Goal: Check status: Check status

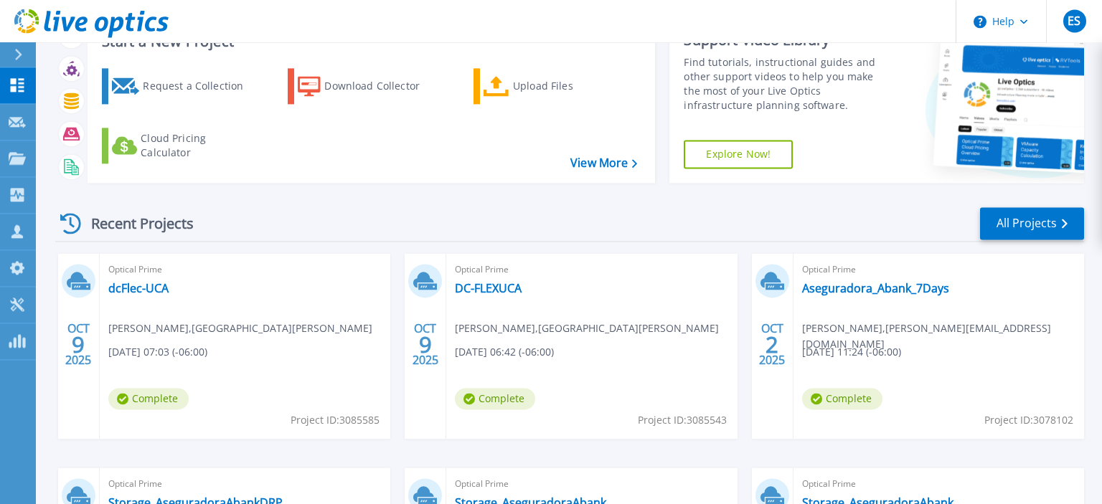
scroll to position [151, 0]
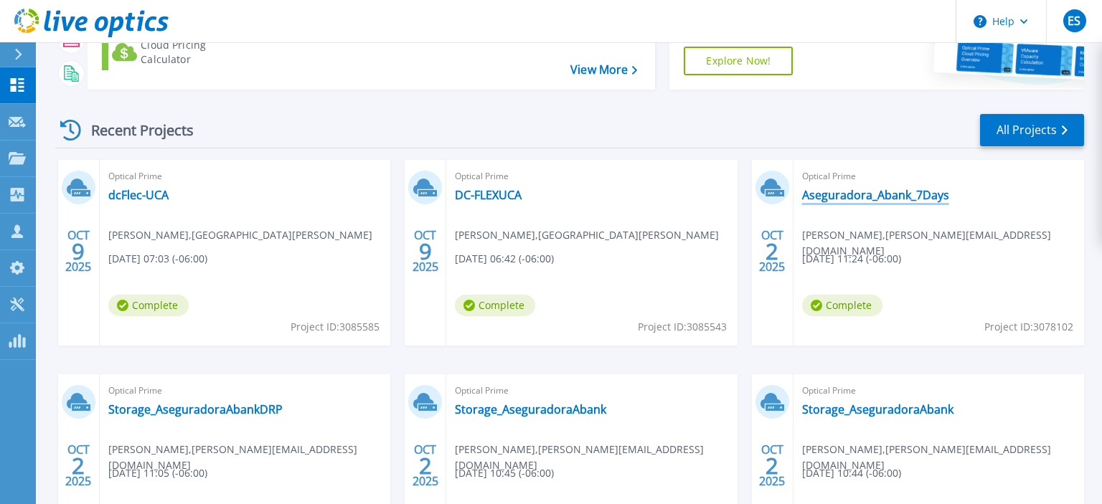
click at [843, 197] on link "Aseguradora_Abank_7Days" at bounding box center [875, 195] width 147 height 14
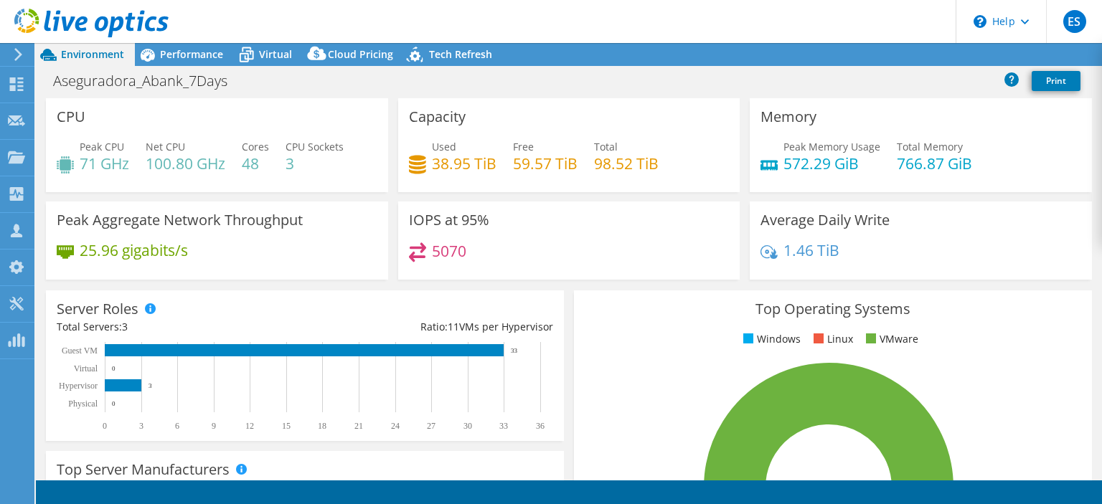
select select "USD"
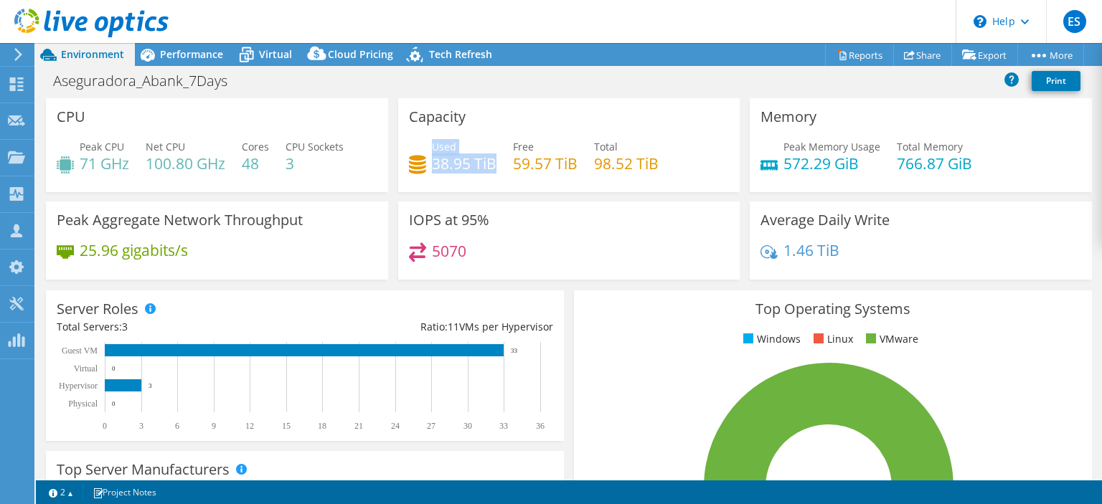
drag, startPoint x: 499, startPoint y: 170, endPoint x: 431, endPoint y: 165, distance: 67.6
click at [431, 165] on div "Used 38.95 TiB Free 59.57 TiB Total 98.52 TiB" at bounding box center [569, 162] width 321 height 47
click at [444, 151] on span "Used" at bounding box center [444, 147] width 24 height 14
drag, startPoint x: 494, startPoint y: 163, endPoint x: 433, endPoint y: 166, distance: 60.4
click at [433, 166] on h4 "38.95 TiB" at bounding box center [464, 164] width 65 height 16
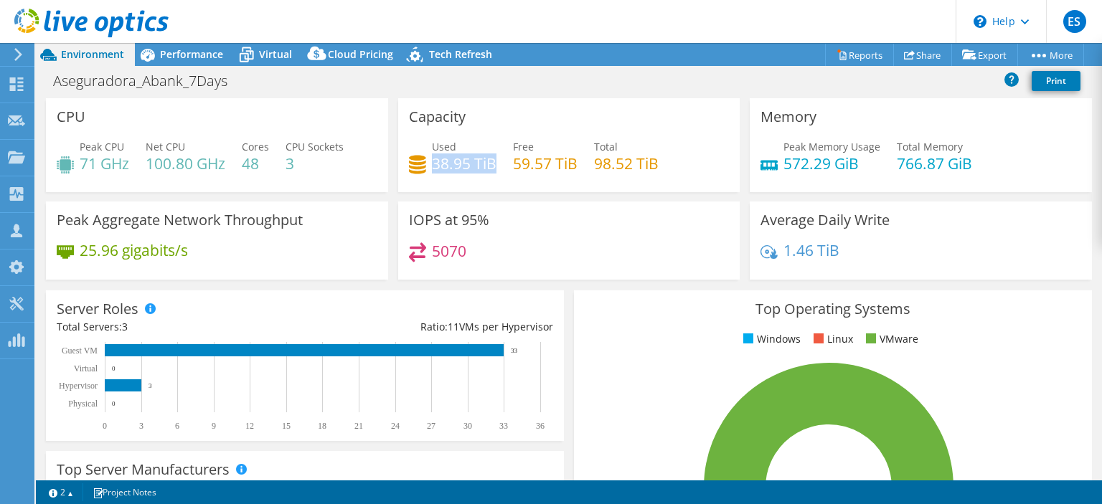
copy h4 "38.95 TiB"
click at [196, 53] on span "Performance" at bounding box center [191, 54] width 63 height 14
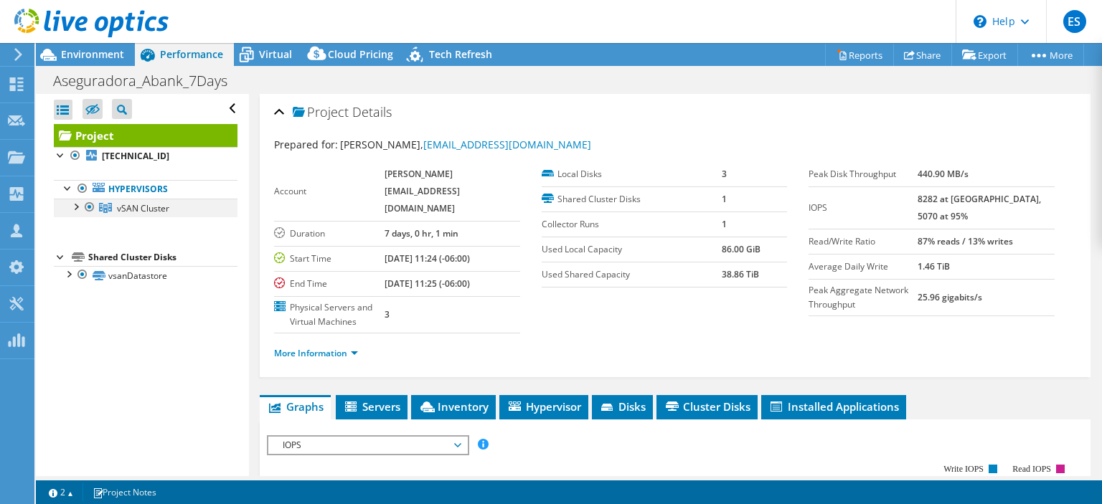
click at [73, 207] on div at bounding box center [75, 206] width 14 height 14
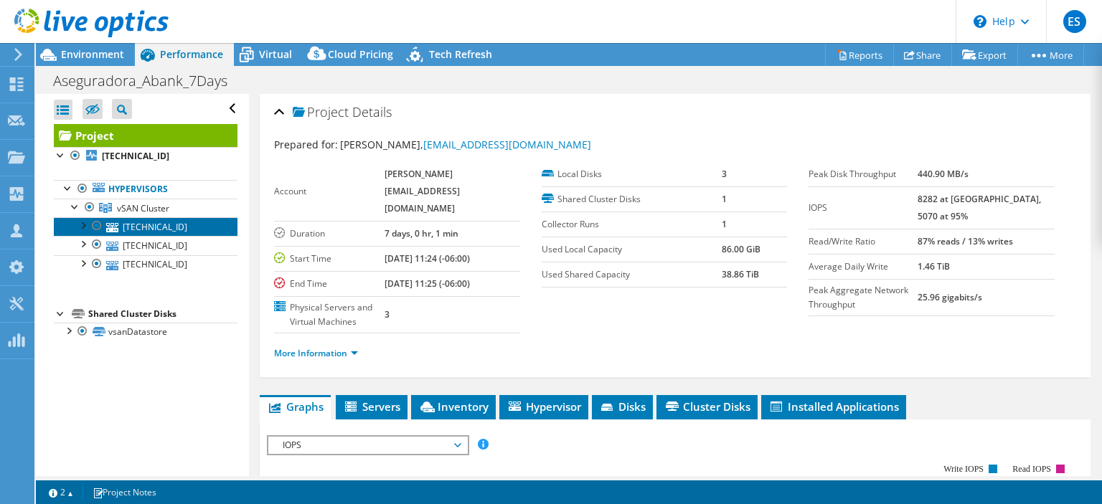
click at [136, 229] on link "10.12.1.140" at bounding box center [146, 226] width 184 height 19
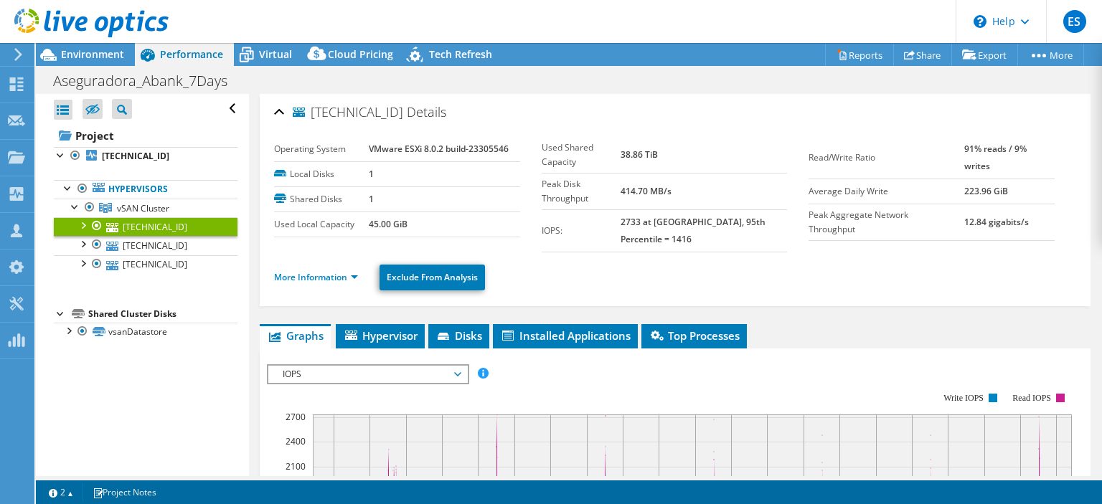
click at [355, 270] on li "More Information" at bounding box center [320, 278] width 93 height 16
click at [355, 271] on link "More Information" at bounding box center [316, 277] width 84 height 12
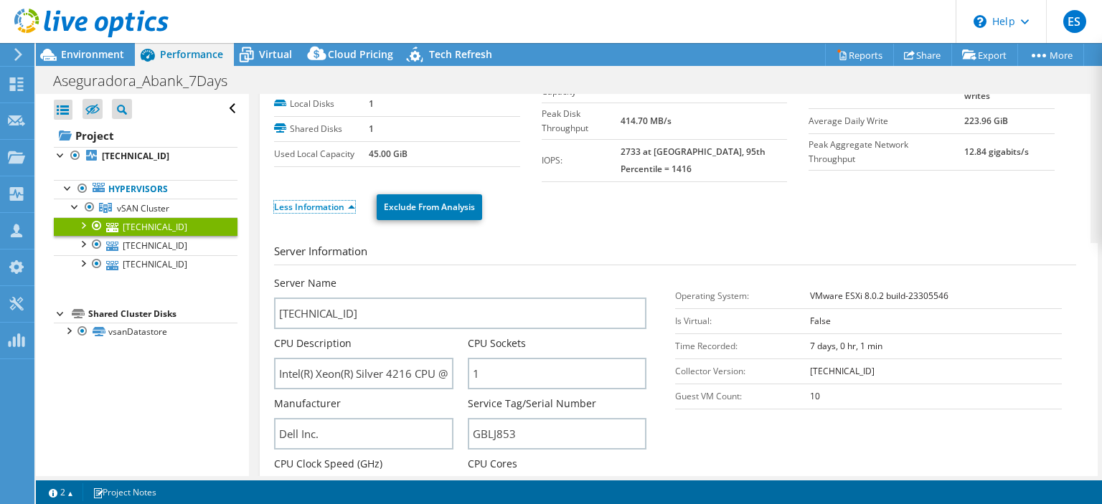
scroll to position [138, 0]
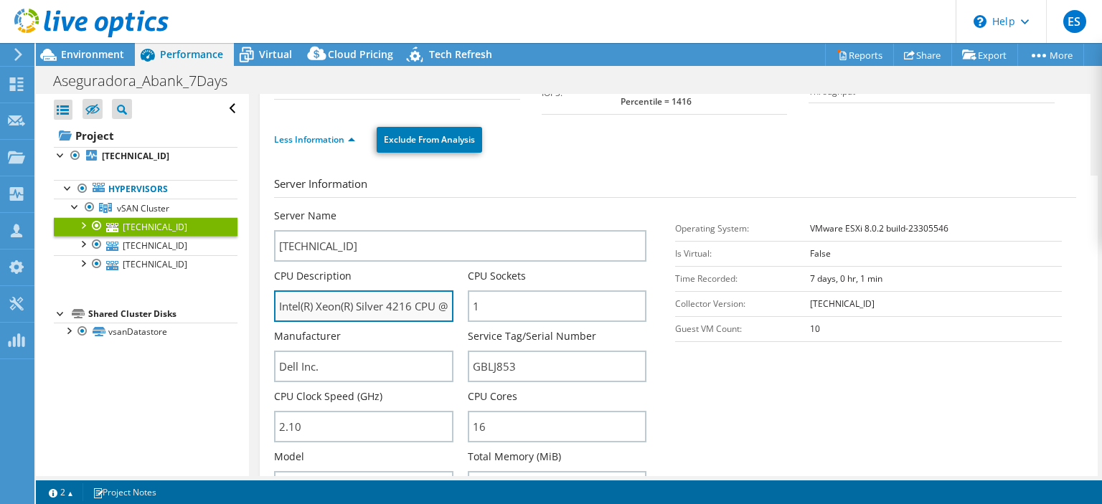
click at [396, 293] on input "Intel(R) Xeon(R) Silver 4216 CPU @ 2.10GHz 2.10 GHz" at bounding box center [363, 307] width 179 height 32
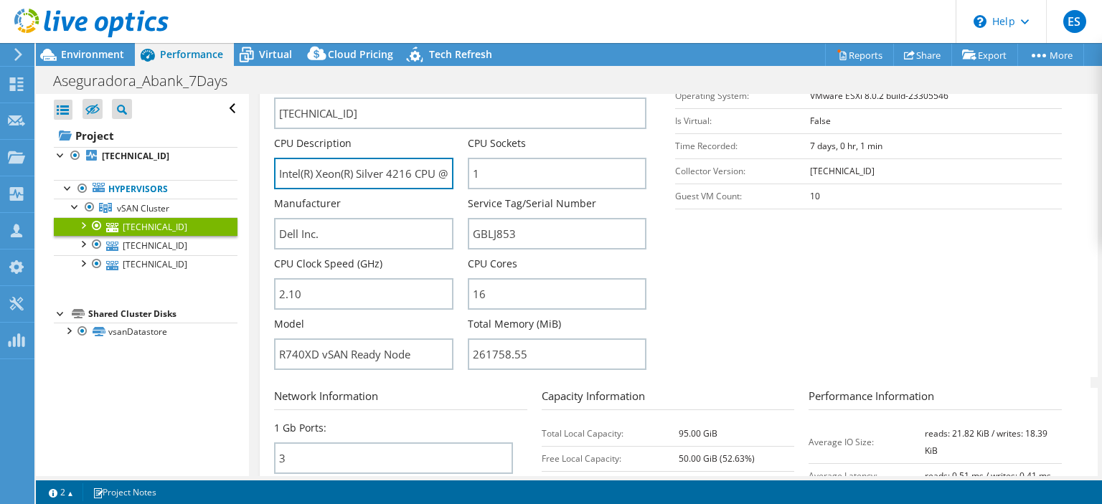
scroll to position [276, 0]
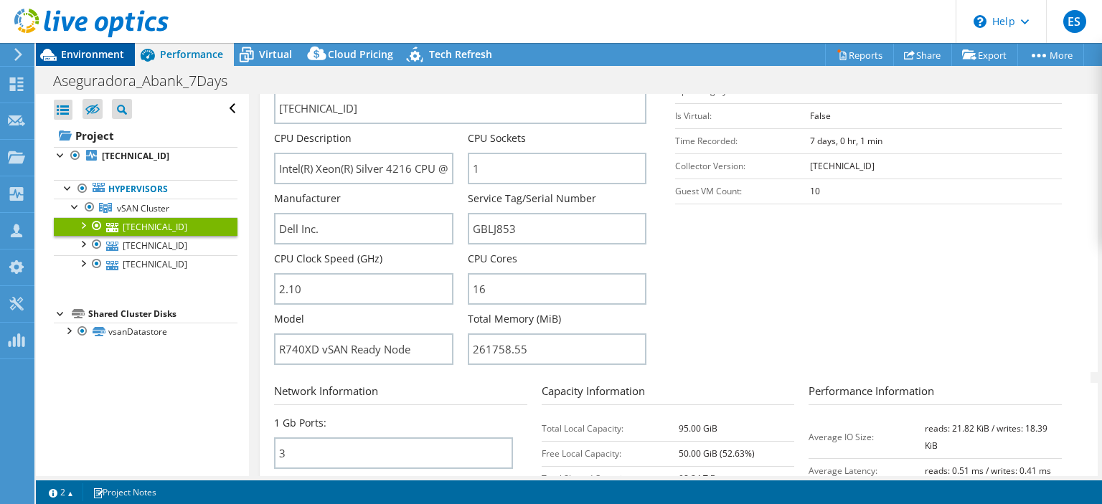
click at [88, 57] on span "Environment" at bounding box center [92, 54] width 63 height 14
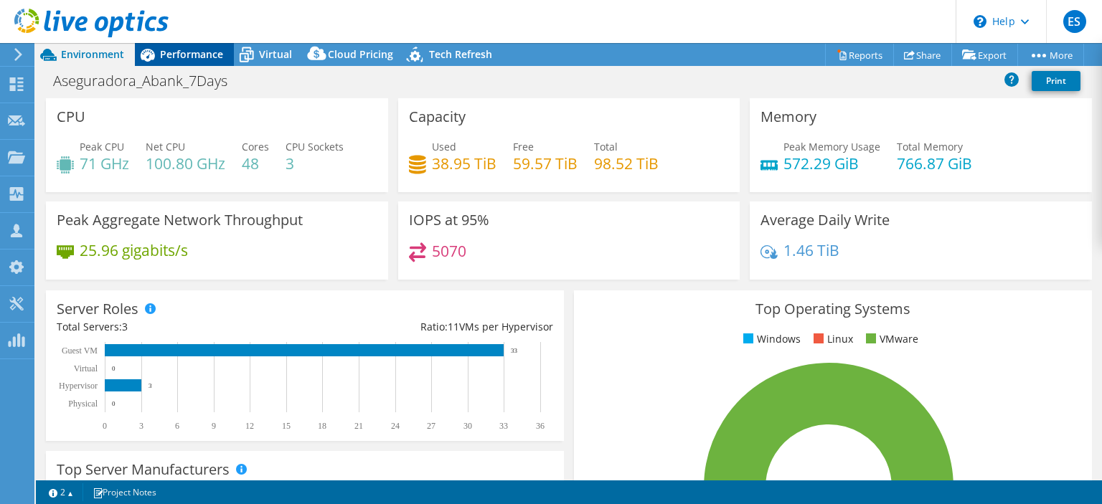
click at [190, 51] on span "Performance" at bounding box center [191, 54] width 63 height 14
